Goal: Task Accomplishment & Management: Use online tool/utility

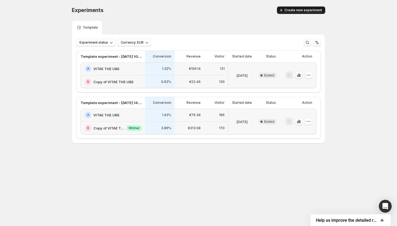
click at [303, 9] on span "Create new experiment" at bounding box center [304, 10] width 38 height 4
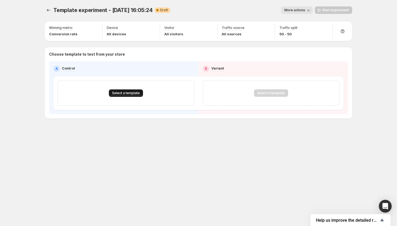
click at [131, 91] on button "Select a template" at bounding box center [126, 92] width 34 height 7
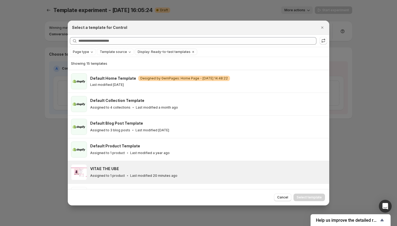
scroll to position [47, 0]
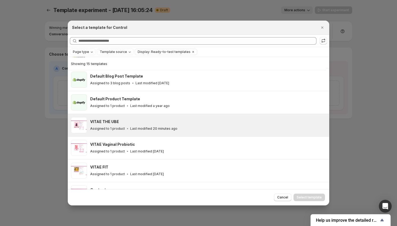
click at [141, 126] on div "Assigned to 1 product Last modified 20 minutes ago" at bounding box center [207, 128] width 234 height 5
click at [302, 195] on span "Select template" at bounding box center [309, 197] width 25 height 4
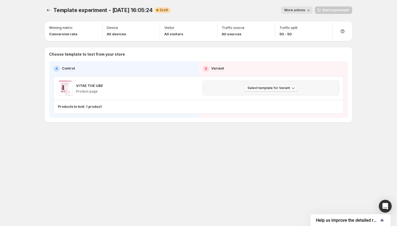
click at [273, 91] on button "Select template for Variant" at bounding box center [271, 87] width 53 height 7
click at [271, 99] on span "Select an existing template" at bounding box center [267, 99] width 45 height 4
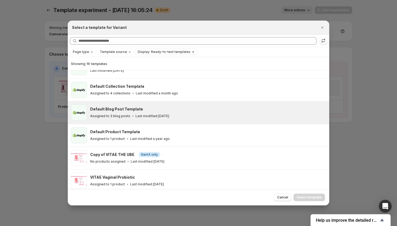
scroll to position [0, 0]
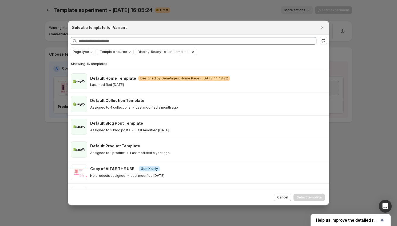
click at [117, 52] on span "Template source" at bounding box center [113, 52] width 27 height 4
click at [115, 69] on span "GemPages" at bounding box center [115, 68] width 18 height 4
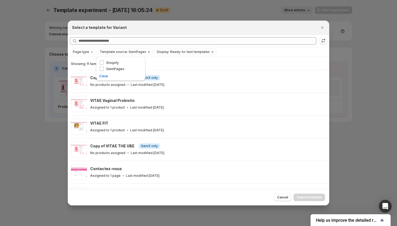
click at [249, 55] on div "Page type Template source: GemPages Display: Ready-to-test templates Clear all" at bounding box center [199, 52] width 262 height 10
click at [210, 52] on icon "Clear" at bounding box center [212, 52] width 4 height 4
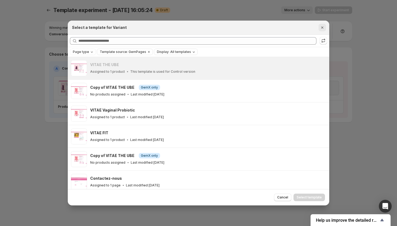
click at [322, 27] on icon "Close" at bounding box center [322, 27] width 5 height 5
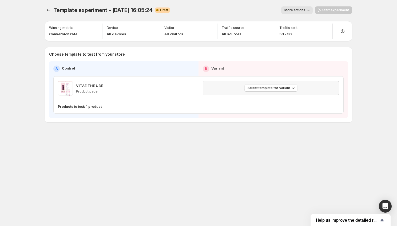
click at [305, 10] on span "More actions" at bounding box center [295, 10] width 21 height 4
click at [238, 6] on div "Template experiment - [DATE] 16:05:24. This page is ready Template experiment -…" at bounding box center [199, 10] width 308 height 20
click at [264, 89] on span "Select template for Variant" at bounding box center [269, 88] width 42 height 4
click at [247, 100] on span "Select an existing template" at bounding box center [267, 99] width 45 height 4
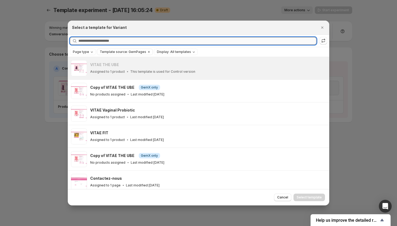
click at [95, 40] on input "Searching all templates" at bounding box center [198, 40] width 238 height 7
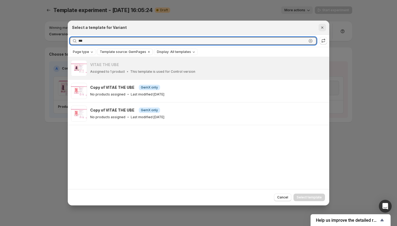
type input "***"
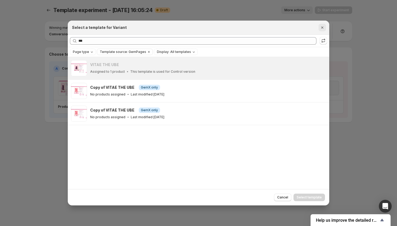
click at [323, 28] on icon "Close" at bounding box center [323, 27] width 2 height 2
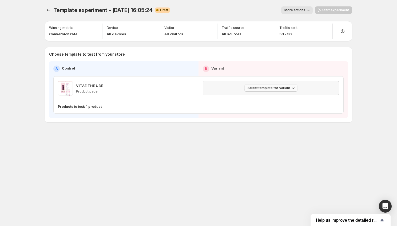
click at [292, 88] on icon "button" at bounding box center [293, 87] width 5 height 5
click at [286, 96] on button "Select an existing template" at bounding box center [272, 99] width 58 height 9
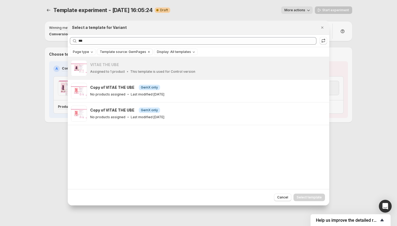
click at [360, 218] on span "Help us improve the detailed report for A/B campaigns" at bounding box center [347, 219] width 63 height 5
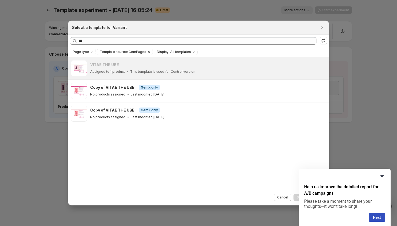
click at [382, 173] on icon "Hide survey" at bounding box center [382, 176] width 6 height 6
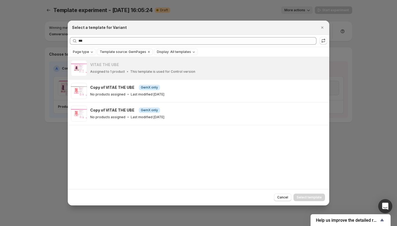
click at [384, 208] on icon "Open Intercom Messenger" at bounding box center [385, 205] width 6 height 7
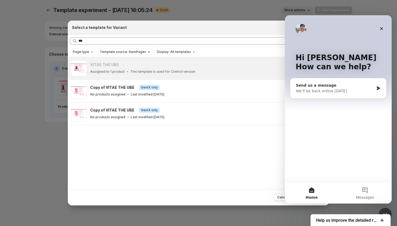
click at [333, 83] on div "Send us a message" at bounding box center [335, 86] width 78 height 6
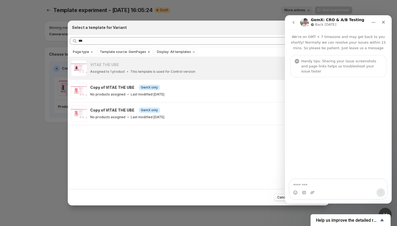
click at [320, 187] on textarea "Message…" at bounding box center [339, 183] width 98 height 9
click at [385, 21] on icon "Close" at bounding box center [384, 22] width 4 height 4
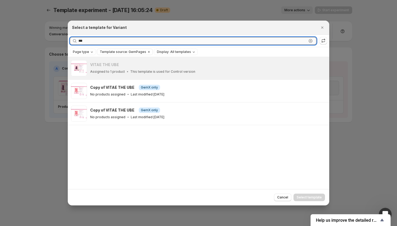
click at [110, 43] on input "***" at bounding box center [193, 40] width 229 height 7
type input "*"
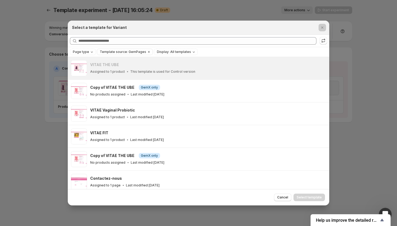
click at [299, 16] on div at bounding box center [198, 113] width 397 height 226
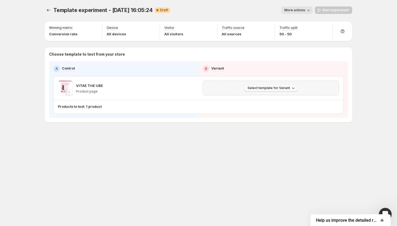
click at [272, 89] on span "Select template for Variant" at bounding box center [269, 88] width 42 height 4
click at [269, 98] on span "Select an existing template" at bounding box center [267, 99] width 45 height 4
click at [136, 150] on div "Template experiment - [DATE] 16:05:24. This page is ready Template experiment -…" at bounding box center [198, 75] width 320 height 151
click at [47, 11] on icon "Experiments" at bounding box center [48, 9] width 5 height 5
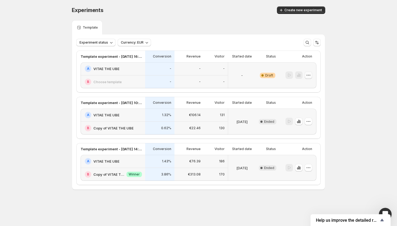
click at [311, 74] on icon "button" at bounding box center [308, 74] width 5 height 5
click at [362, 77] on div "Experiments. This page is ready Experiments Create new experiment Template Expe…" at bounding box center [198, 109] width 397 height 218
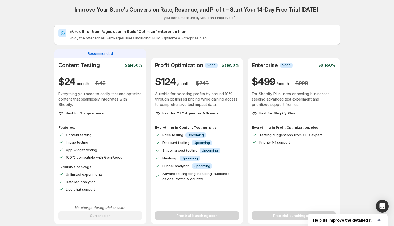
scroll to position [14, 0]
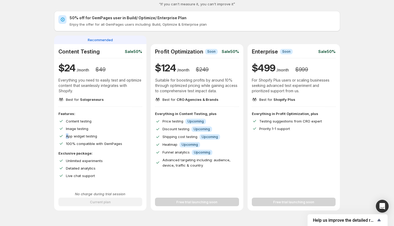
drag, startPoint x: 70, startPoint y: 136, endPoint x: 122, endPoint y: 133, distance: 51.4
click at [122, 133] on div "Features: Content testing Image testing App widget testing 100% compatible with…" at bounding box center [100, 128] width 84 height 35
click at [97, 135] on span "App widget testing" at bounding box center [81, 136] width 31 height 4
drag, startPoint x: 96, startPoint y: 138, endPoint x: 62, endPoint y: 138, distance: 34.2
click at [62, 138] on div "App widget testing" at bounding box center [100, 135] width 84 height 5
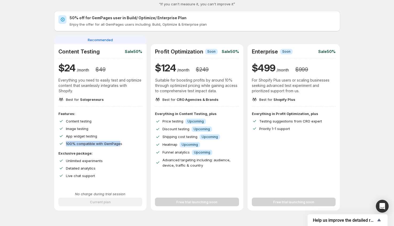
drag, startPoint x: 91, startPoint y: 139, endPoint x: 83, endPoint y: 139, distance: 8.8
click at [83, 139] on div "Features: Content testing Image testing App widget testing 100% compatible with…" at bounding box center [100, 128] width 84 height 35
click at [117, 138] on div "App widget testing" at bounding box center [104, 135] width 77 height 5
drag, startPoint x: 123, startPoint y: 143, endPoint x: 54, endPoint y: 137, distance: 69.4
click at [54, 137] on div "Improve Your Store's Conversion Rate, Revenue, and Profit – Start Your 14-Day F…" at bounding box center [197, 179] width 299 height 375
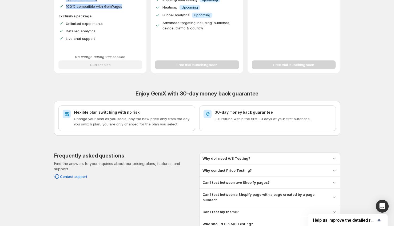
scroll to position [147, 0]
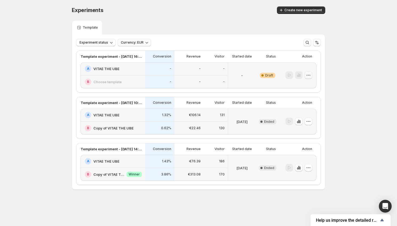
click at [311, 76] on button "button" at bounding box center [308, 74] width 7 height 7
click at [364, 68] on div "Experiments. This page is ready Experiments Create new experiment Template Expe…" at bounding box center [198, 109] width 397 height 218
click at [308, 74] on icon "button" at bounding box center [308, 74] width 5 height 5
click at [352, 61] on div "Experiments. This page is ready Experiments Create new experiment Template Expe…" at bounding box center [198, 109] width 397 height 218
click at [312, 76] on button "button" at bounding box center [308, 74] width 7 height 7
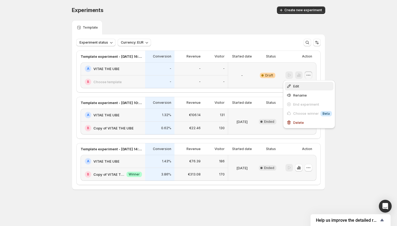
click at [307, 82] on button "Edit" at bounding box center [309, 86] width 49 height 9
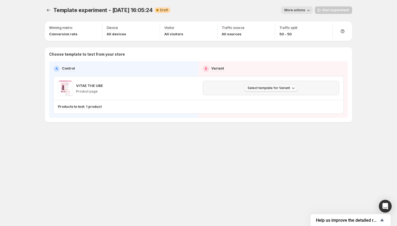
click at [275, 87] on span "Select template for Variant" at bounding box center [269, 88] width 42 height 4
click at [268, 100] on span "Select an existing template" at bounding box center [267, 99] width 45 height 4
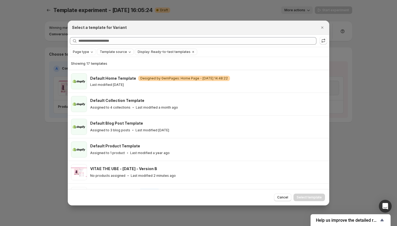
click at [107, 54] on span "Template source" at bounding box center [113, 52] width 27 height 4
click at [114, 64] on span "Shopify" at bounding box center [112, 62] width 13 height 4
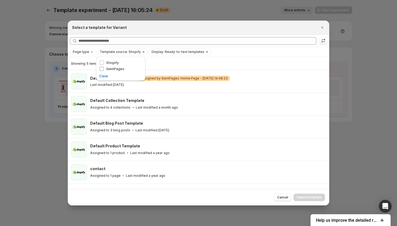
click at [114, 69] on span "GemPages" at bounding box center [115, 68] width 18 height 4
click at [112, 62] on span "Shopify" at bounding box center [112, 62] width 13 height 4
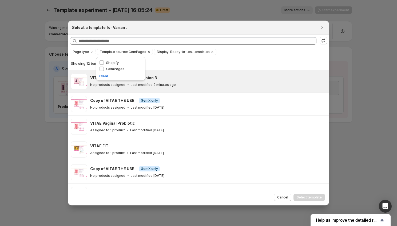
click at [230, 85] on div "No products assigned Last modified 2 minutes ago" at bounding box center [207, 84] width 234 height 5
click at [304, 195] on span "Select template" at bounding box center [309, 197] width 25 height 4
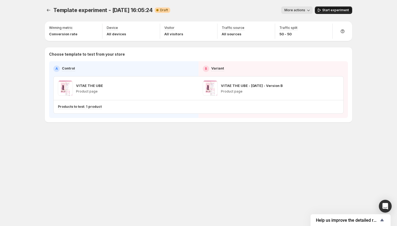
click at [332, 9] on span "Start experiment" at bounding box center [336, 10] width 27 height 4
